Goal: Information Seeking & Learning: Learn about a topic

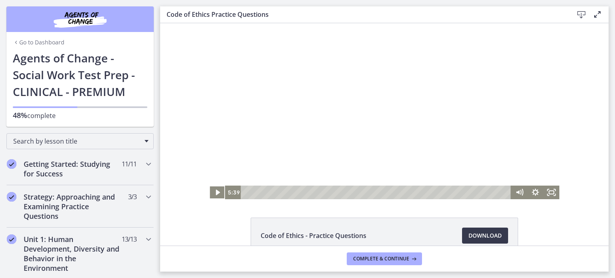
scroll to position [280, 0]
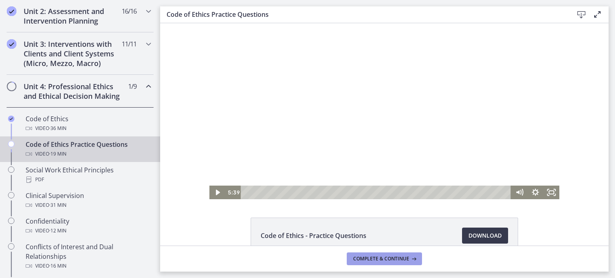
click at [353, 257] on button "Complete & continue" at bounding box center [384, 259] width 75 height 13
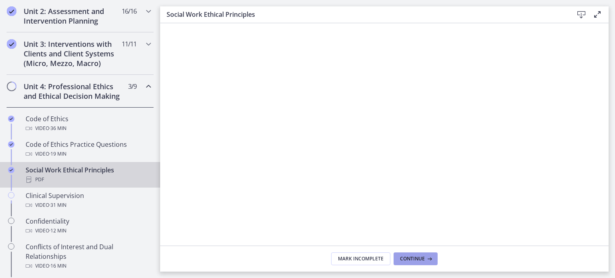
click at [406, 263] on button "Continue" at bounding box center [416, 259] width 44 height 13
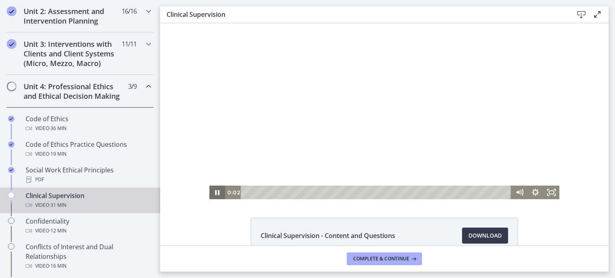
click at [217, 191] on icon "Pause" at bounding box center [218, 193] width 16 height 14
